Goal: Task Accomplishment & Management: Use online tool/utility

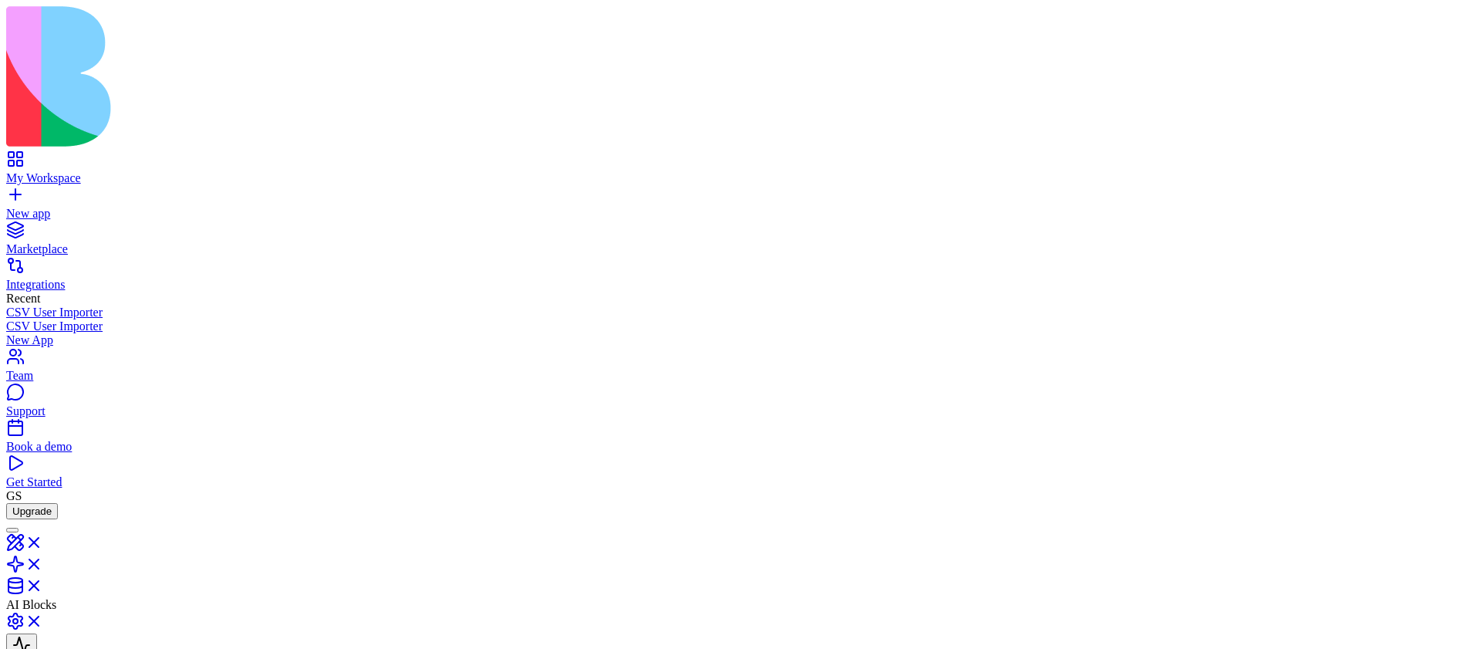
scroll to position [21, 0]
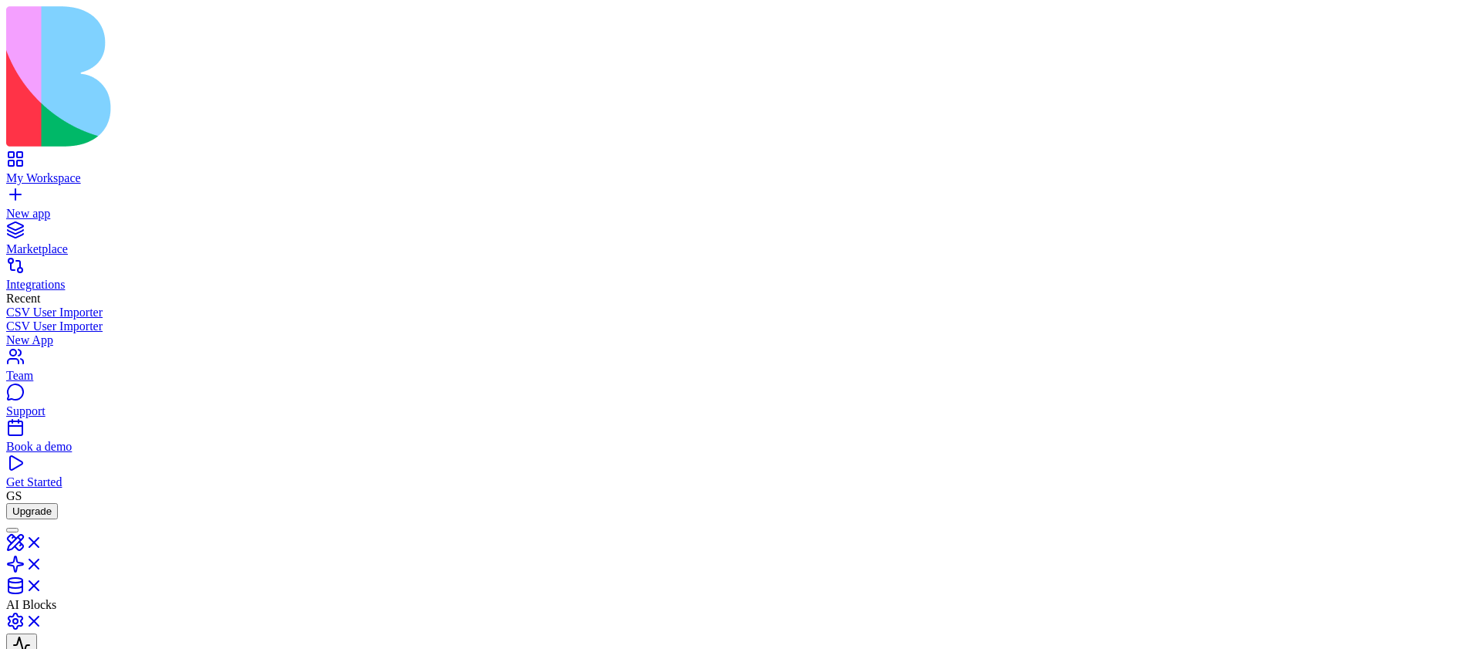
type input "*"
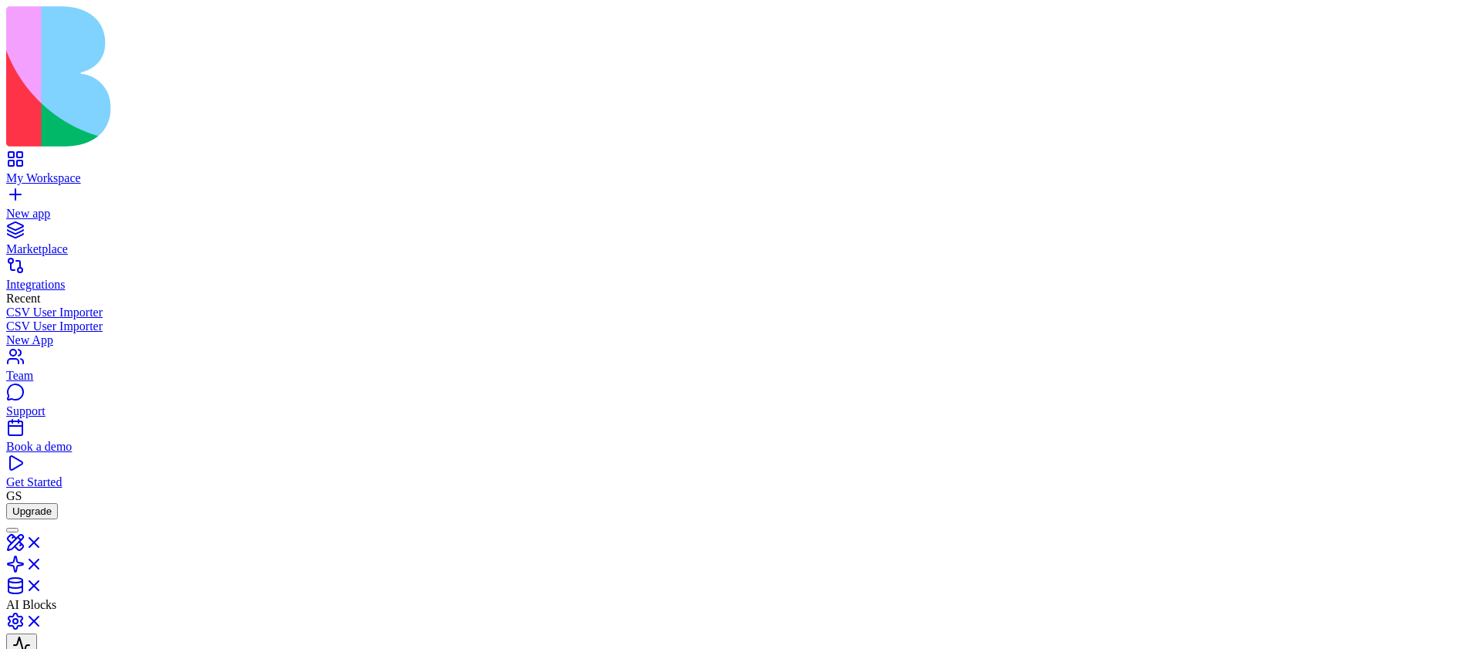
type input "*"
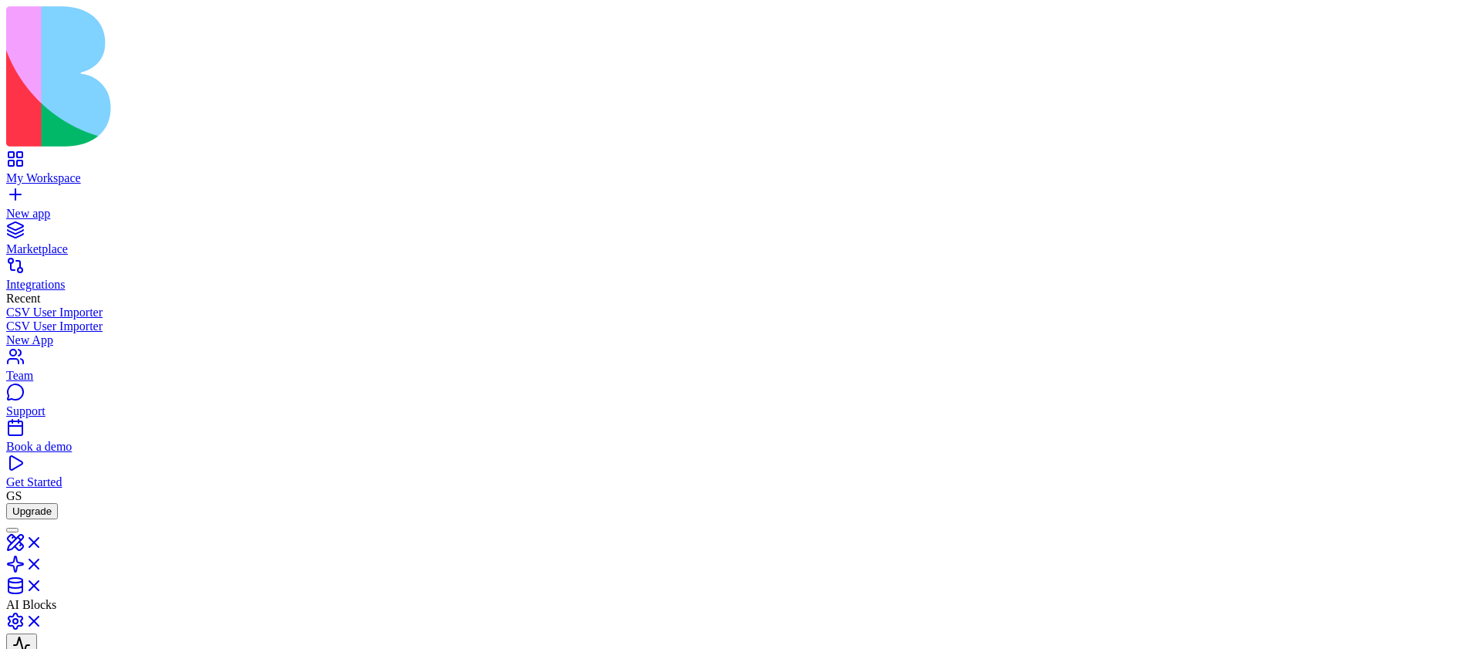
type input "*"
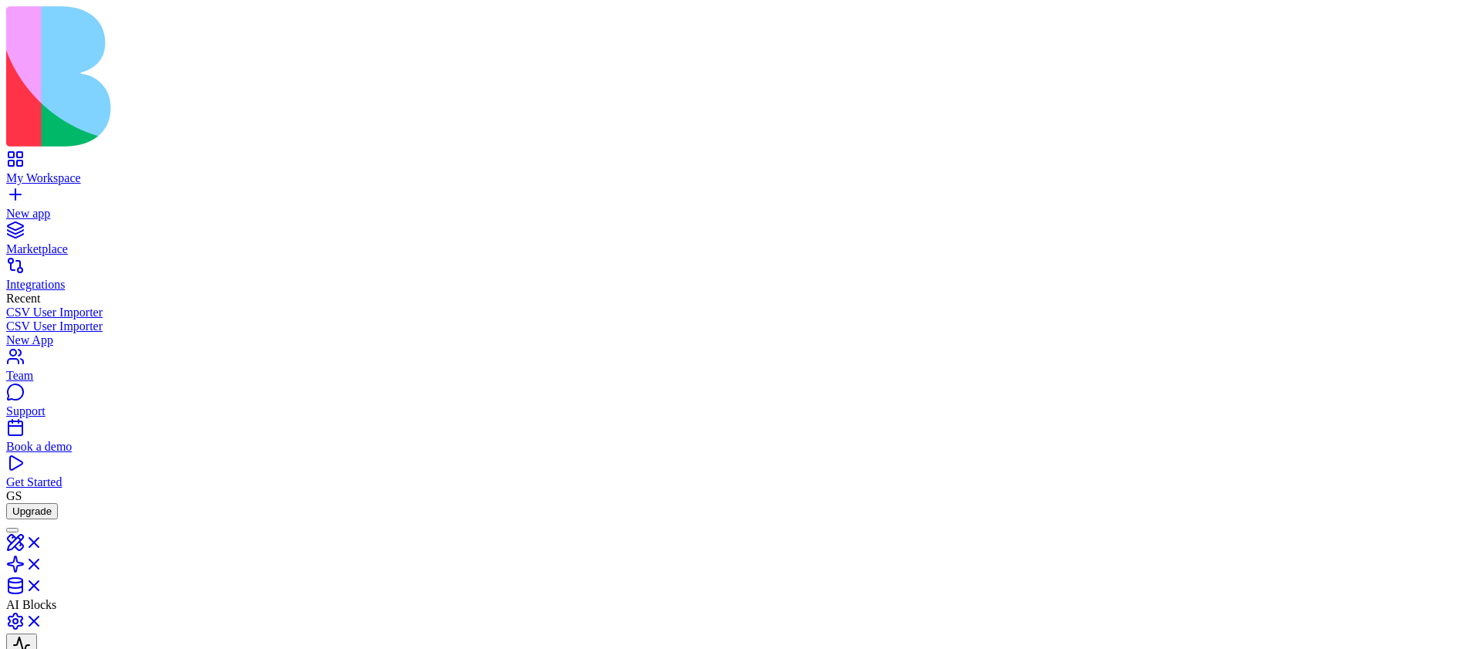
drag, startPoint x: 1296, startPoint y: 401, endPoint x: 1157, endPoint y: 401, distance: 138.9
type input "***"
